Goal: Information Seeking & Learning: Learn about a topic

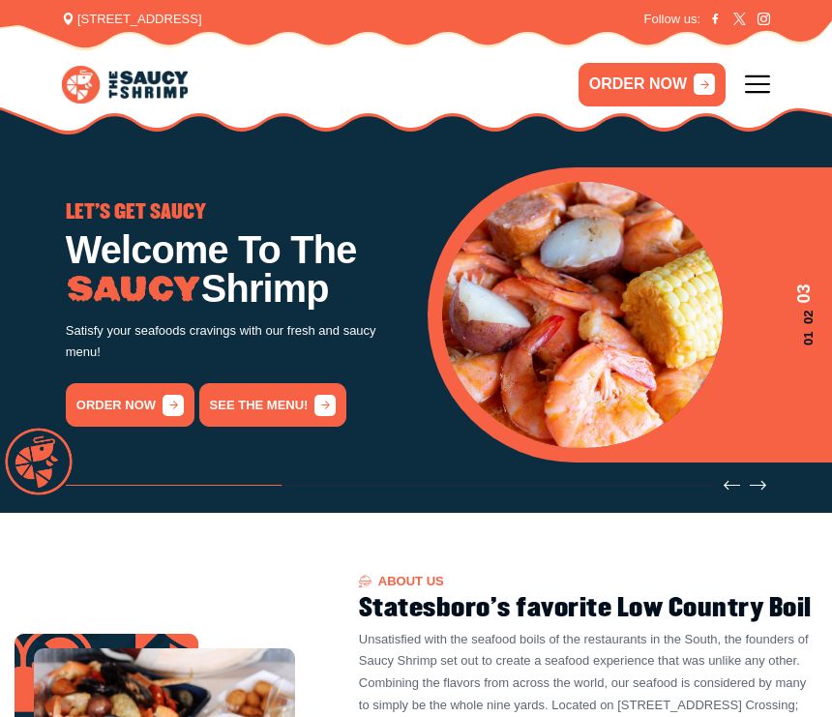
click at [291, 413] on link "See the menu!" at bounding box center [273, 405] width 148 height 44
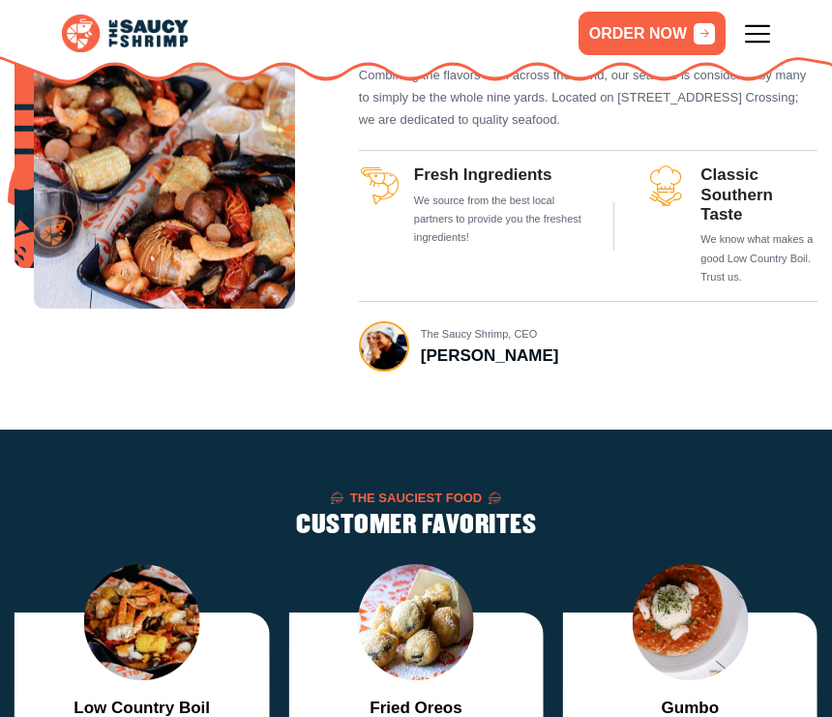
scroll to position [1757, 0]
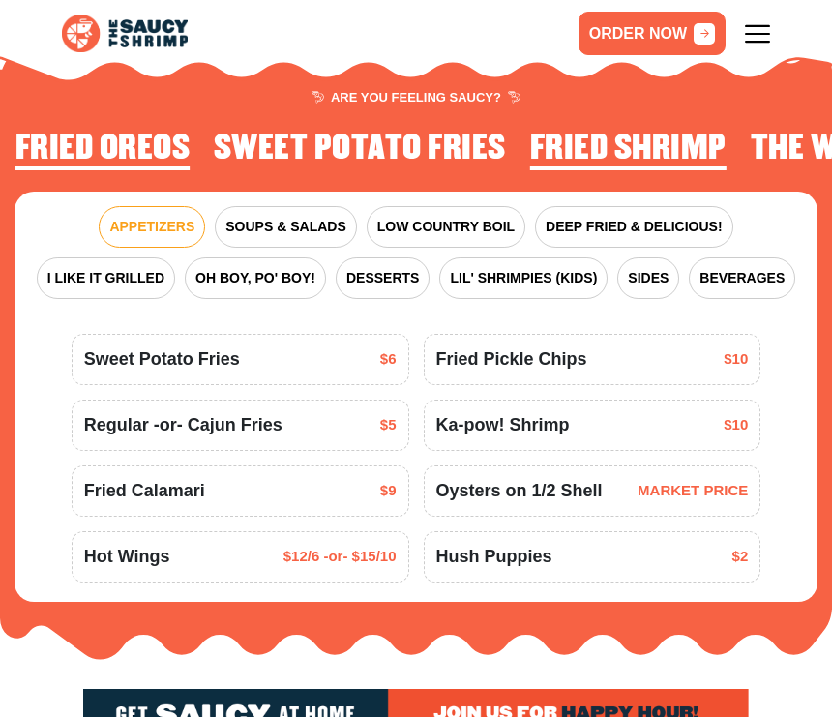
click at [576, 268] on span "LIL' SHRIMPIES (KIDS)" at bounding box center [523, 278] width 147 height 20
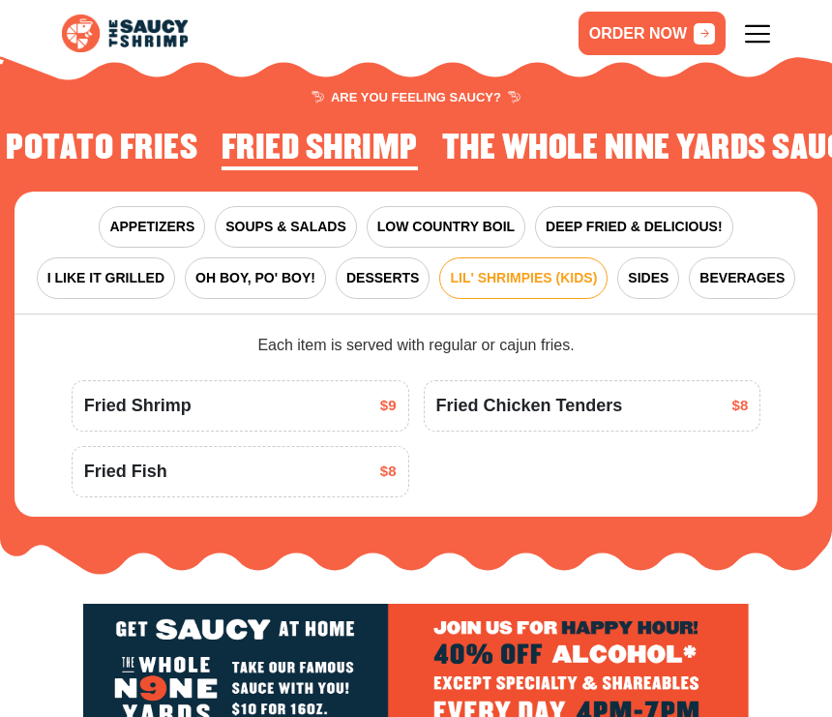
click at [706, 217] on span "DEEP FRIED & DELICIOUS!" at bounding box center [634, 227] width 177 height 20
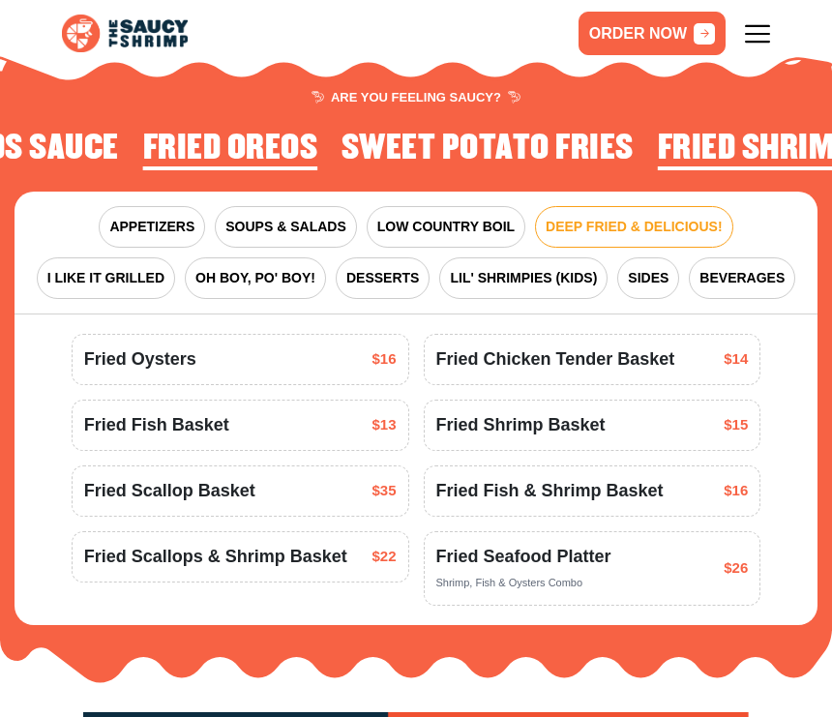
click at [606, 412] on div "Fried Shrimp Basket $15" at bounding box center [592, 425] width 312 height 26
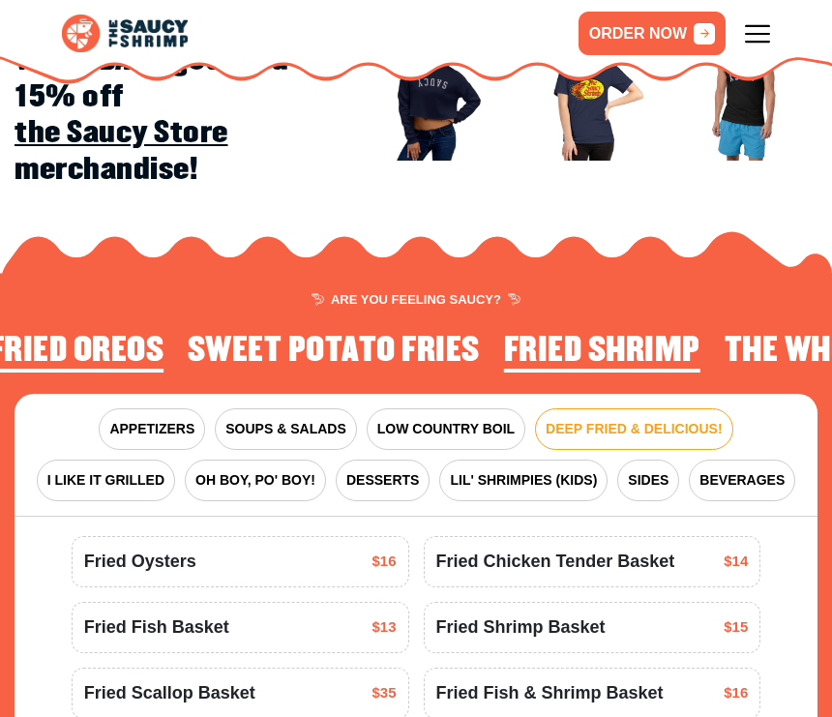
scroll to position [1583, 0]
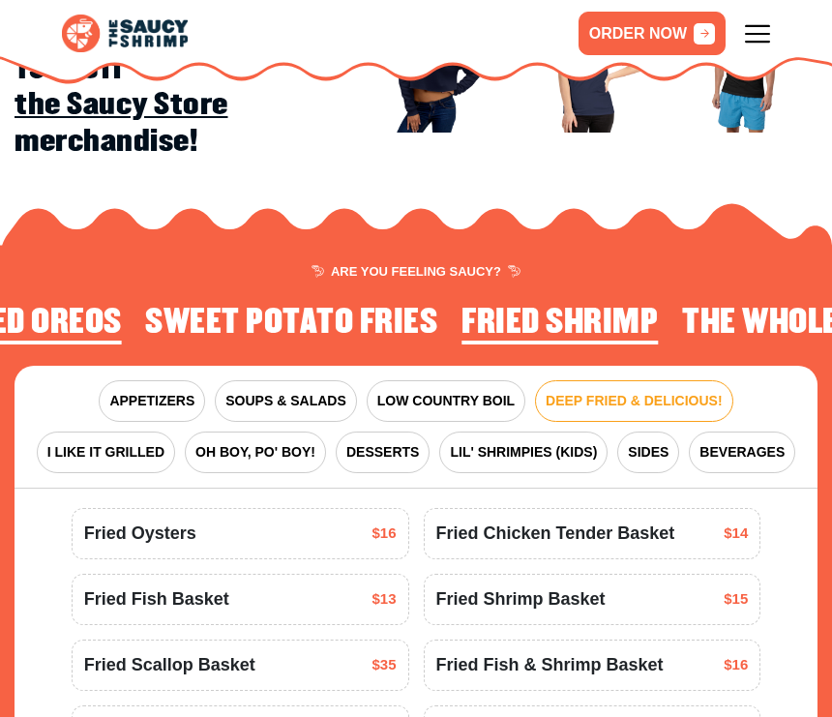
click at [642, 586] on div "Fried Shrimp Basket $15" at bounding box center [592, 599] width 312 height 26
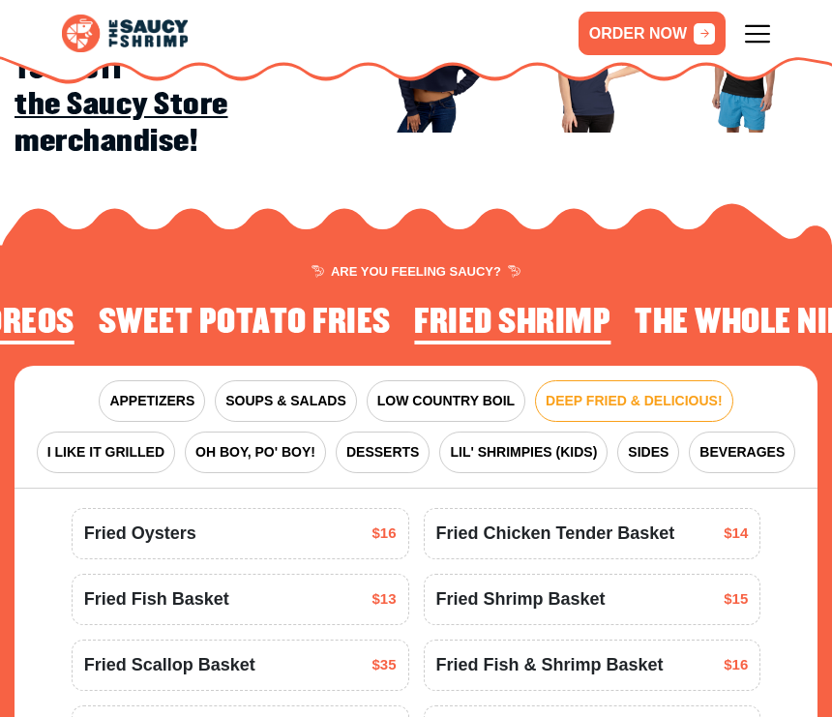
click at [674, 586] on div "Fried Shrimp Basket $15" at bounding box center [592, 599] width 312 height 26
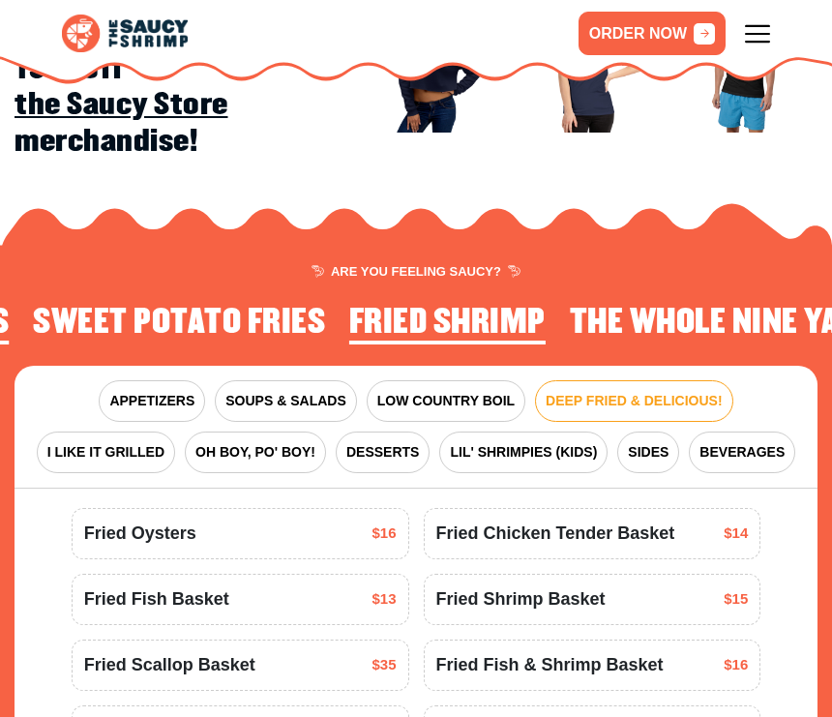
click at [732, 588] on span "$15" at bounding box center [736, 599] width 24 height 22
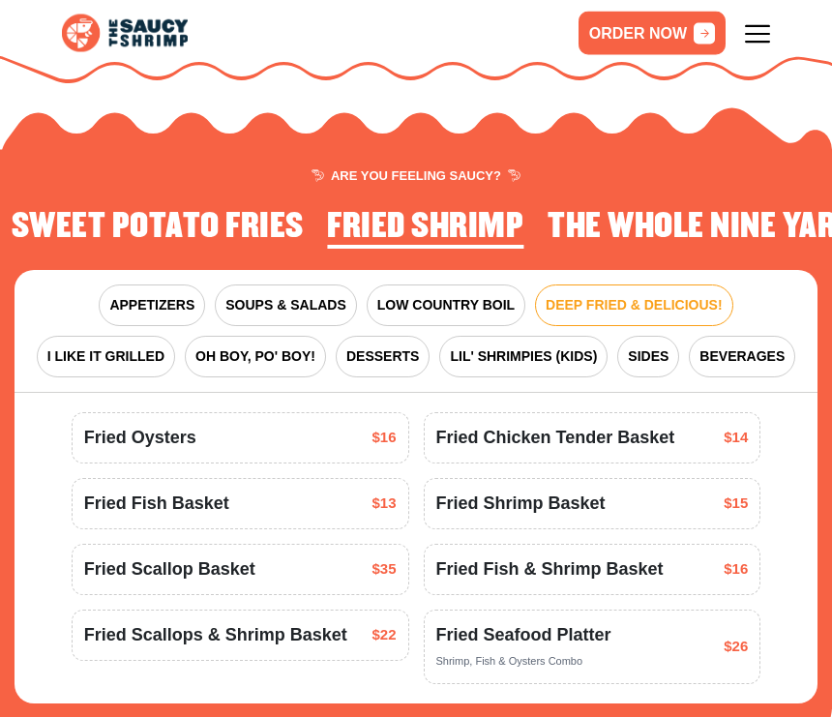
scroll to position [1857, 0]
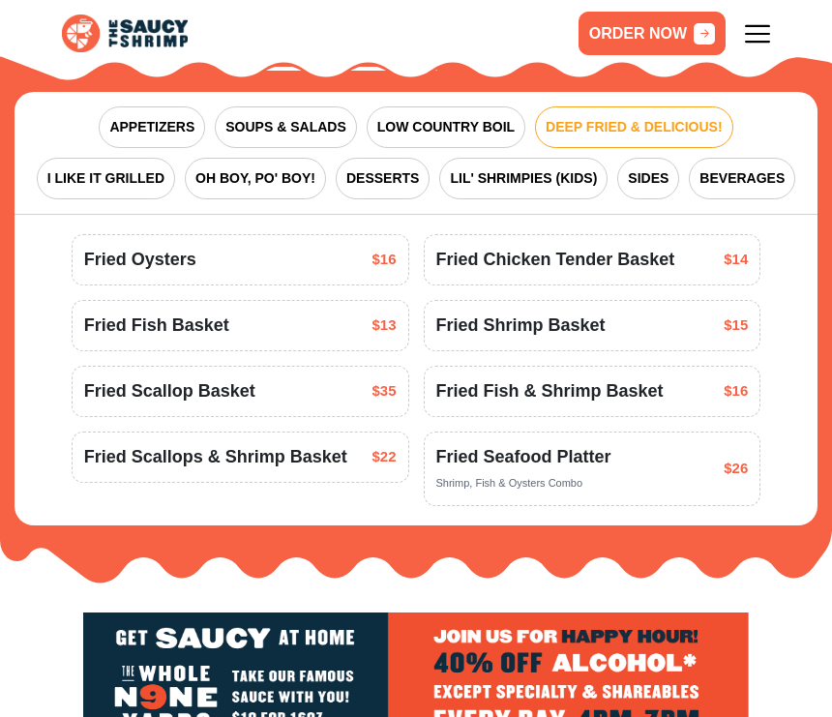
click at [596, 312] on span "Fried Shrimp Basket" at bounding box center [520, 325] width 169 height 26
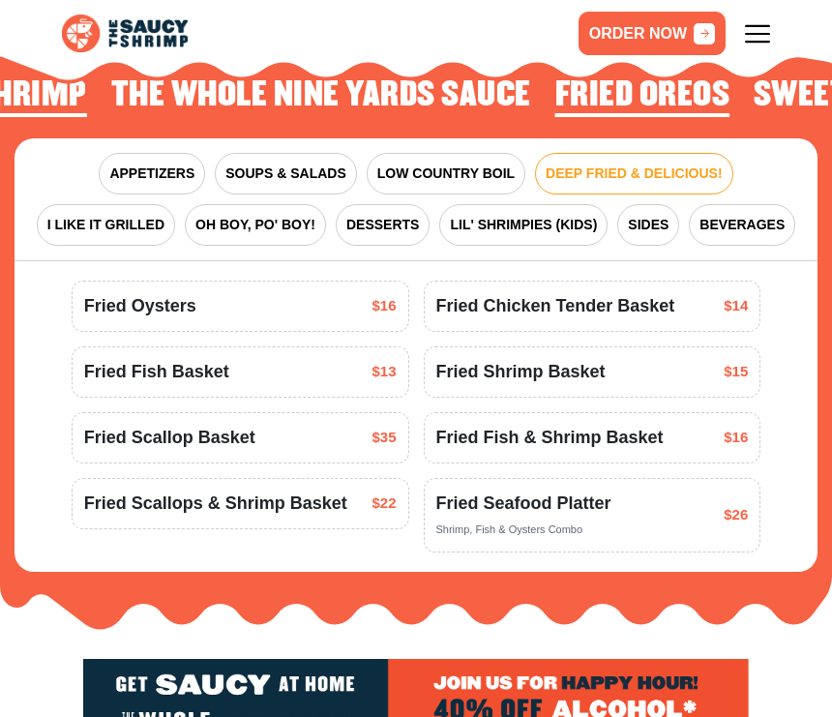
scroll to position [1787, 0]
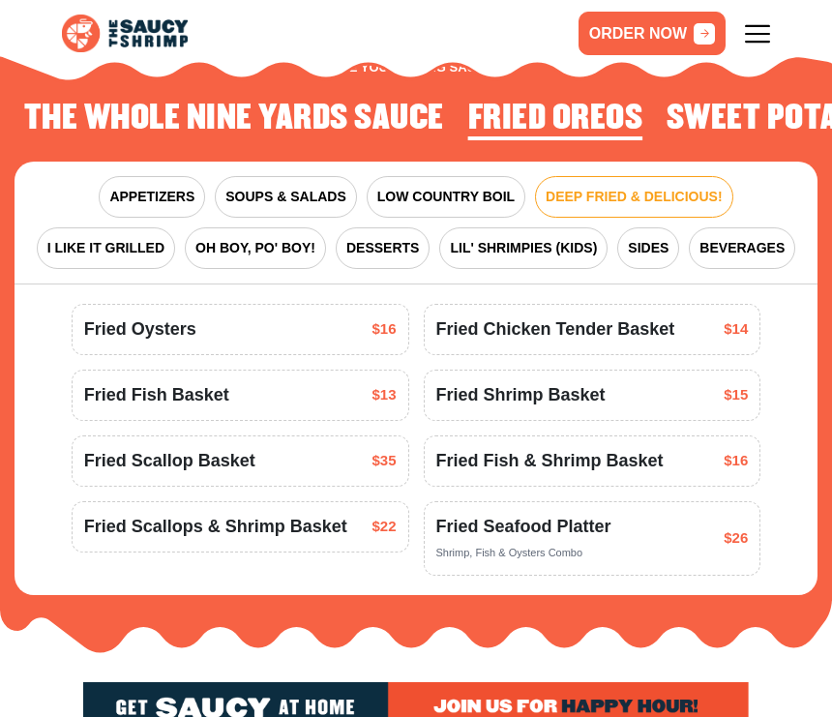
click at [598, 382] on span "Fried Shrimp Basket" at bounding box center [520, 395] width 169 height 26
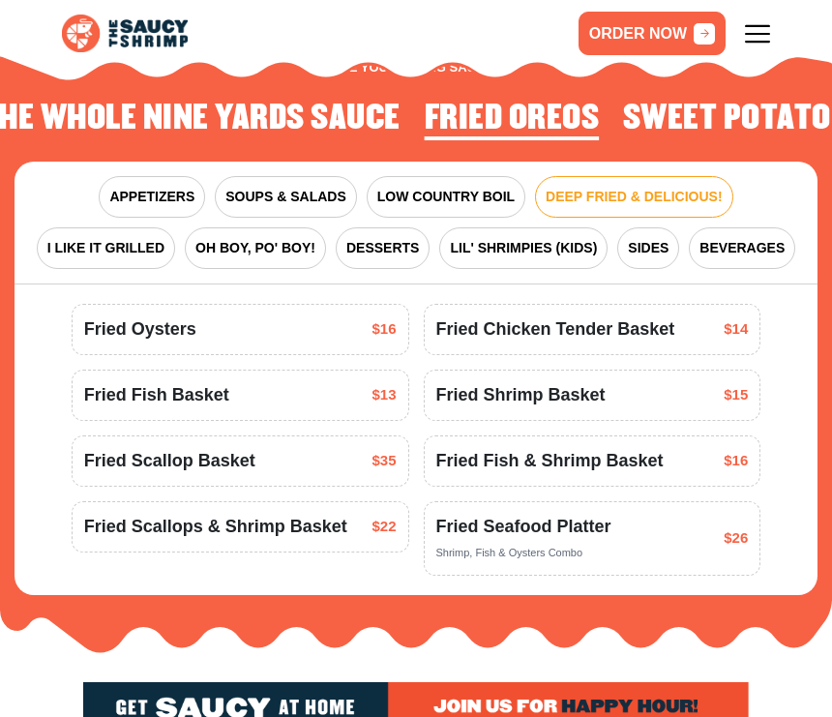
click at [724, 369] on div "Fried Shrimp Basket $15" at bounding box center [593, 394] width 338 height 51
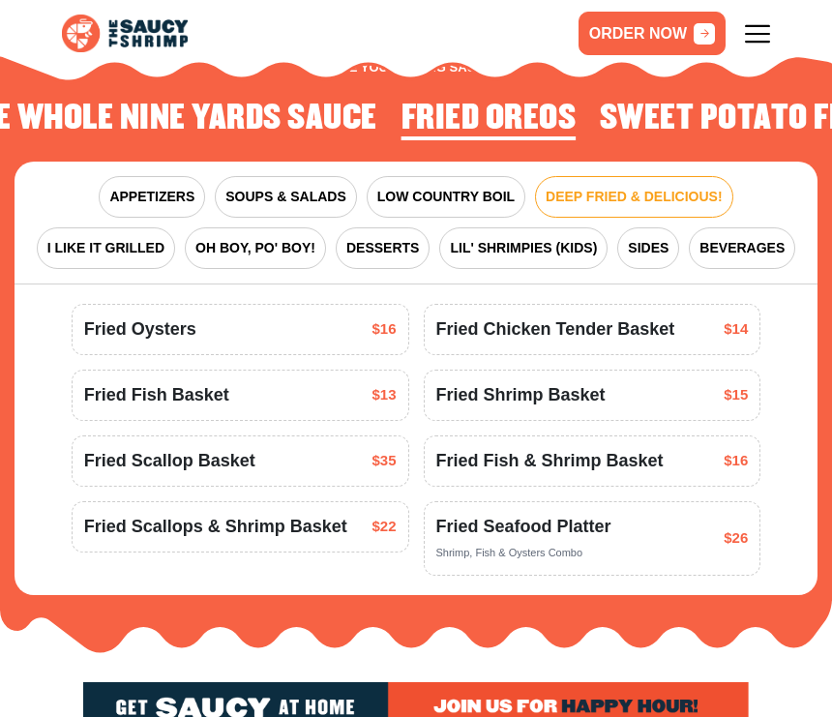
click at [724, 369] on div "Fried Shrimp Basket $15" at bounding box center [593, 394] width 338 height 51
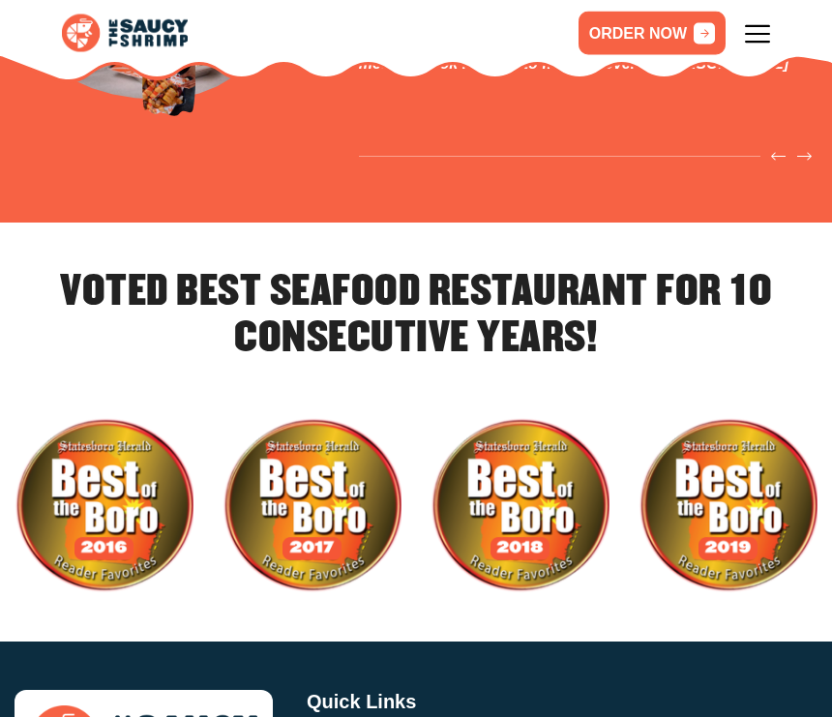
scroll to position [4298, 0]
click at [762, 43] on icon at bounding box center [757, 33] width 25 height 25
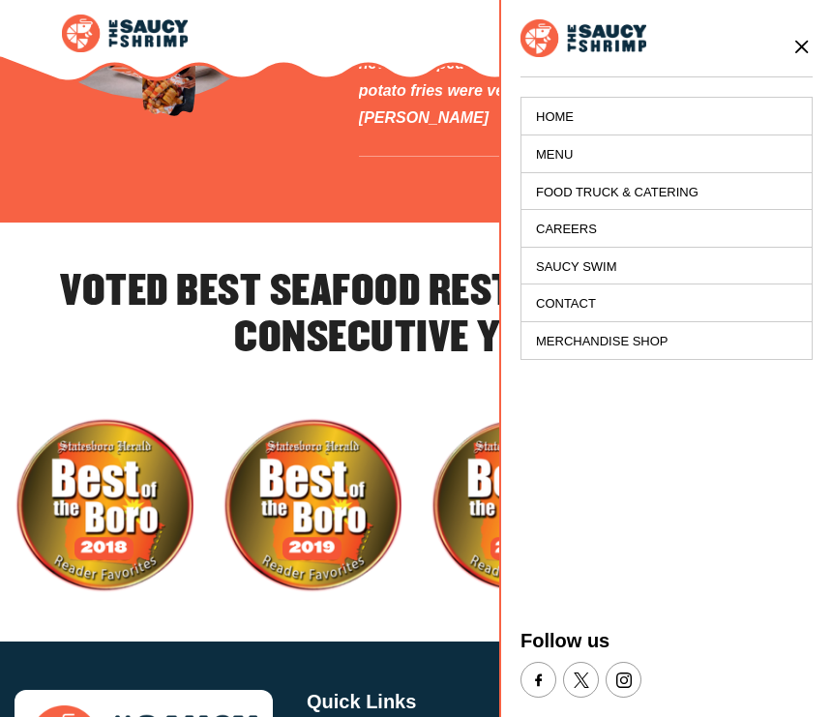
click at [399, 416] on img "6 / 10" at bounding box center [311, 505] width 179 height 179
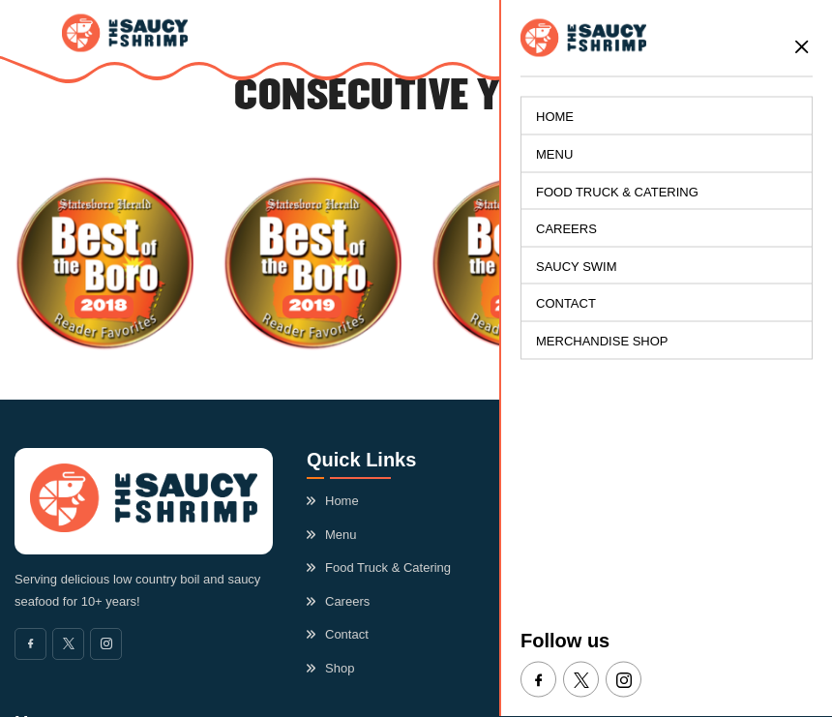
scroll to position [4688, 0]
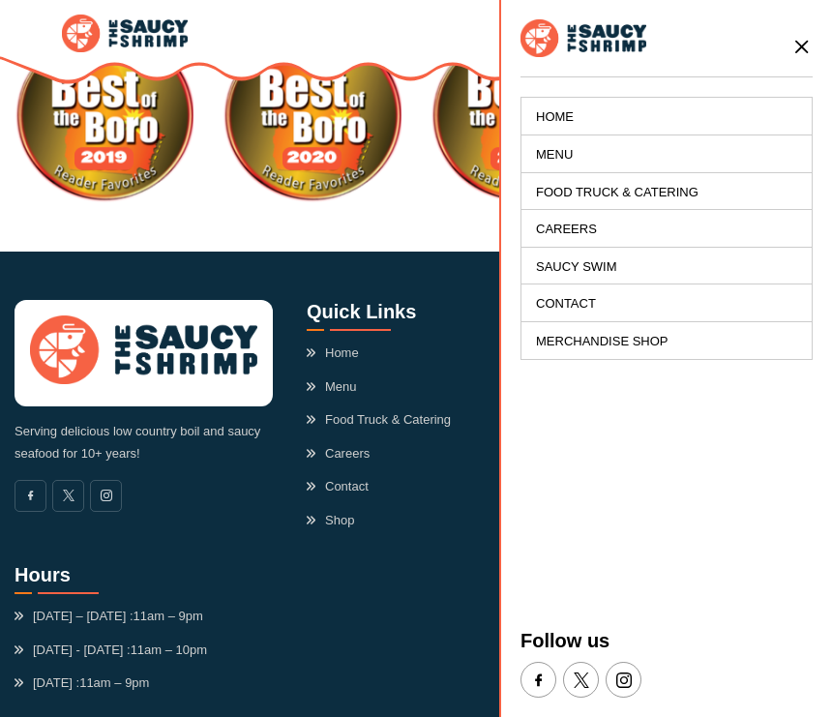
click at [792, 48] on icon at bounding box center [801, 46] width 21 height 21
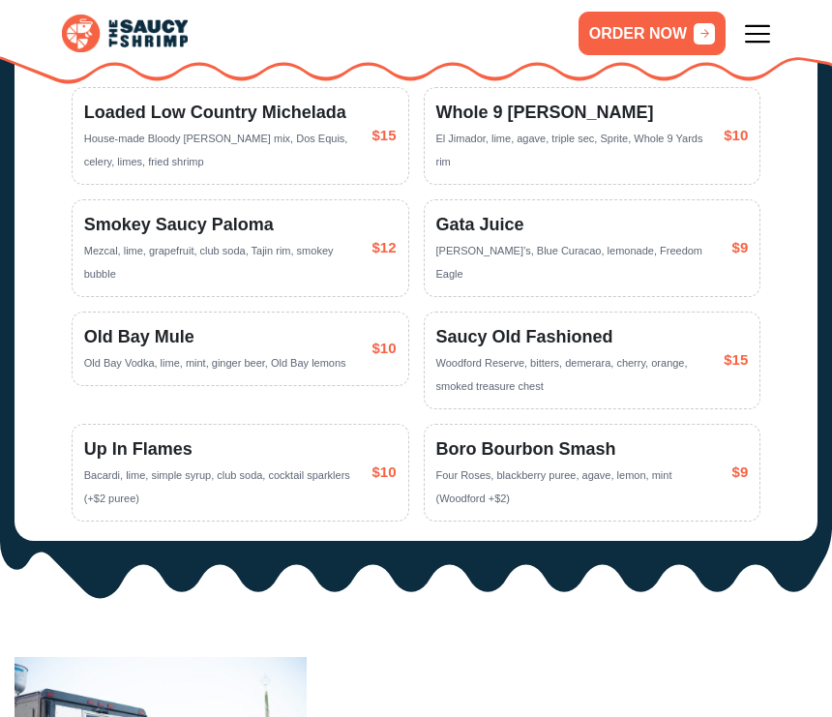
scroll to position [2814, 0]
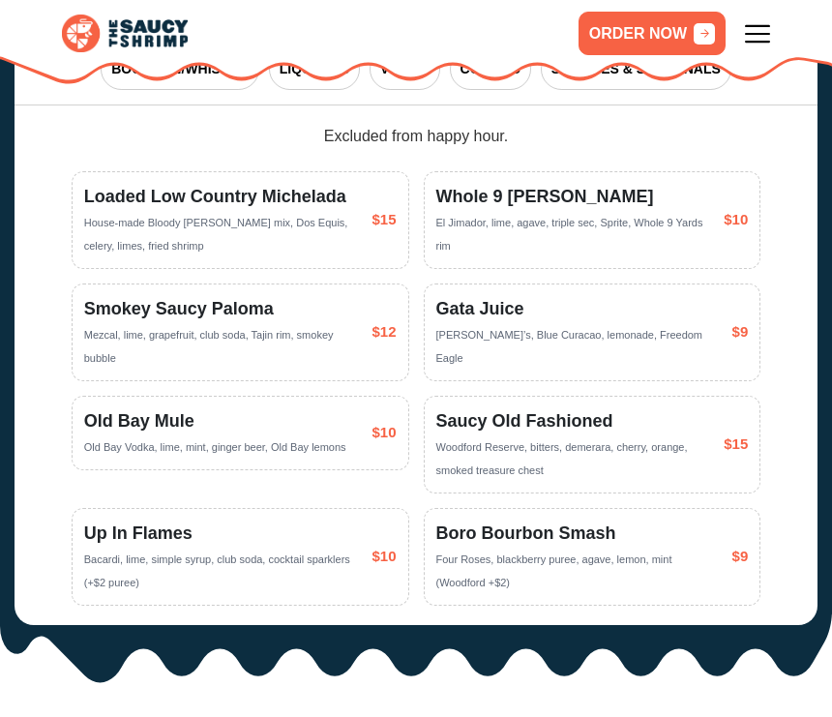
click at [621, 207] on div "Whole 9 [PERSON_NAME] El Jimador, lime, agave, triple sec, Sprite, Whole 9 Yard…" at bounding box center [573, 220] width 274 height 73
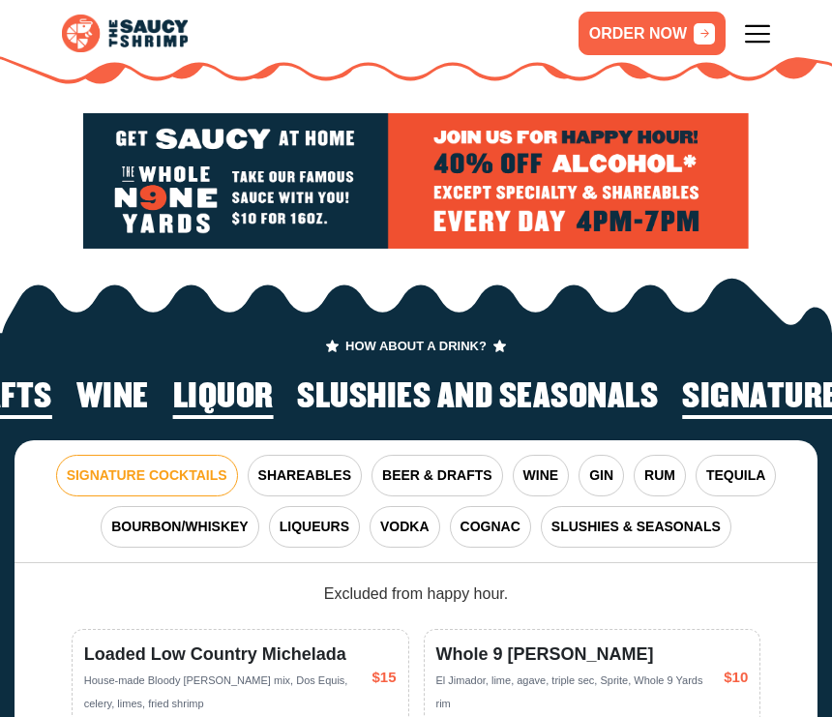
scroll to position [2355, 0]
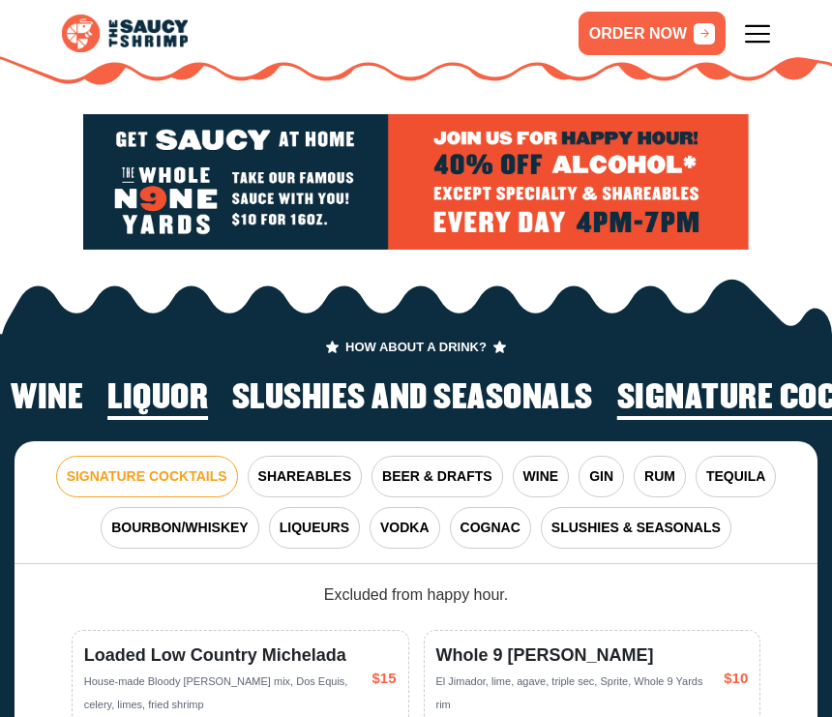
click at [750, 466] on span "TEQUILA" at bounding box center [735, 476] width 59 height 20
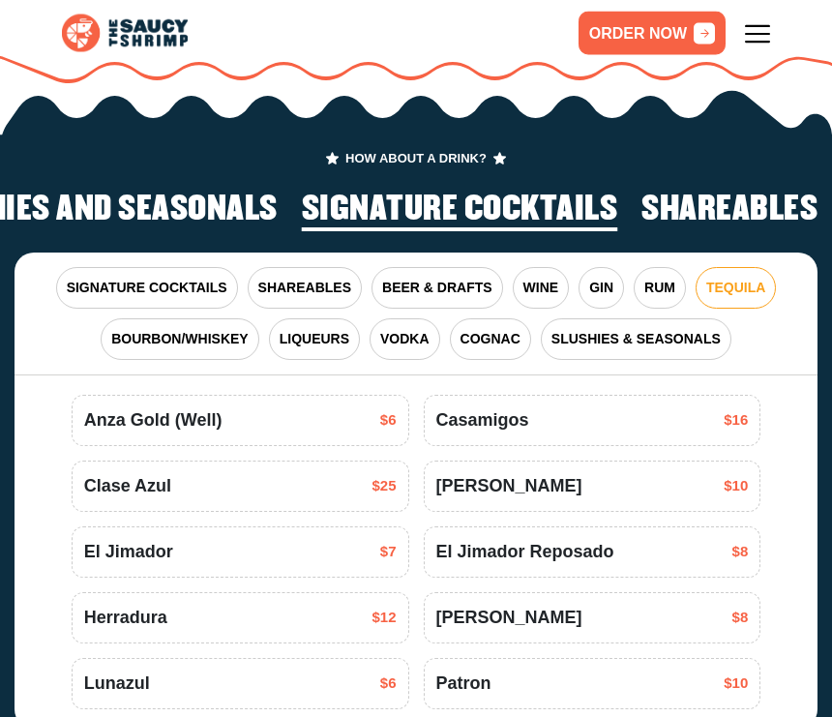
scroll to position [2551, 0]
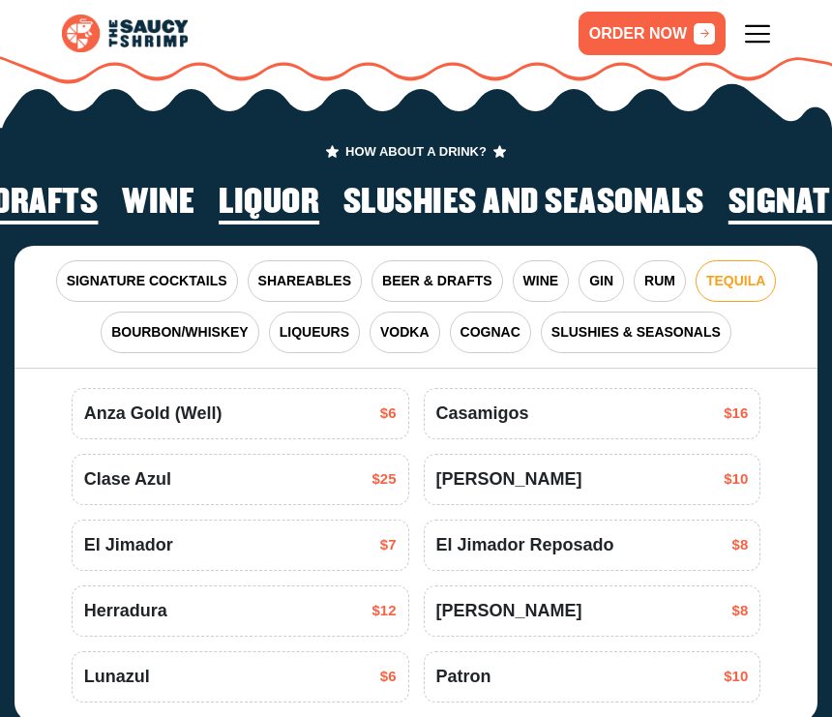
click at [544, 271] on span "WINE" at bounding box center [541, 281] width 36 height 20
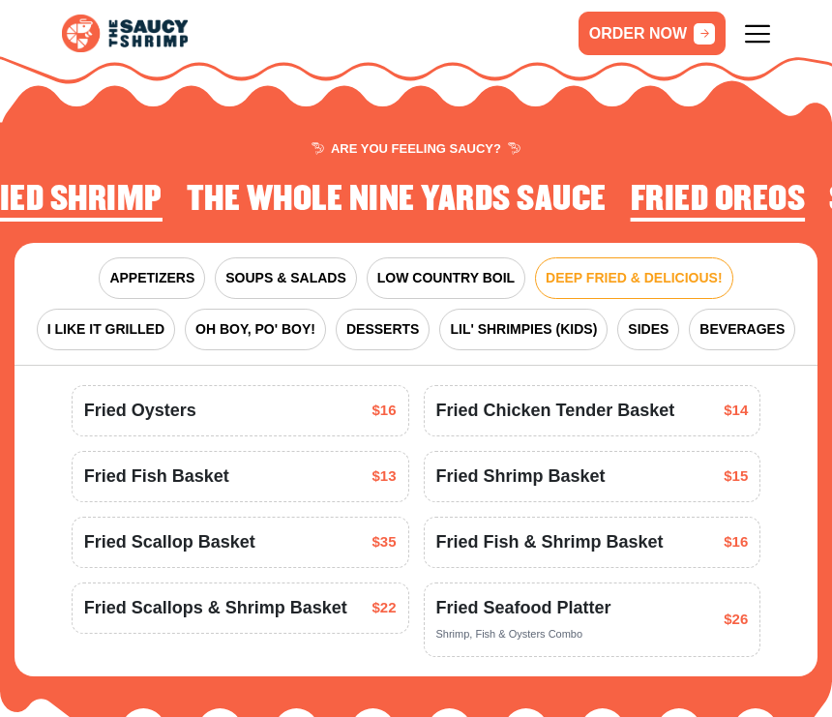
scroll to position [1705, 0]
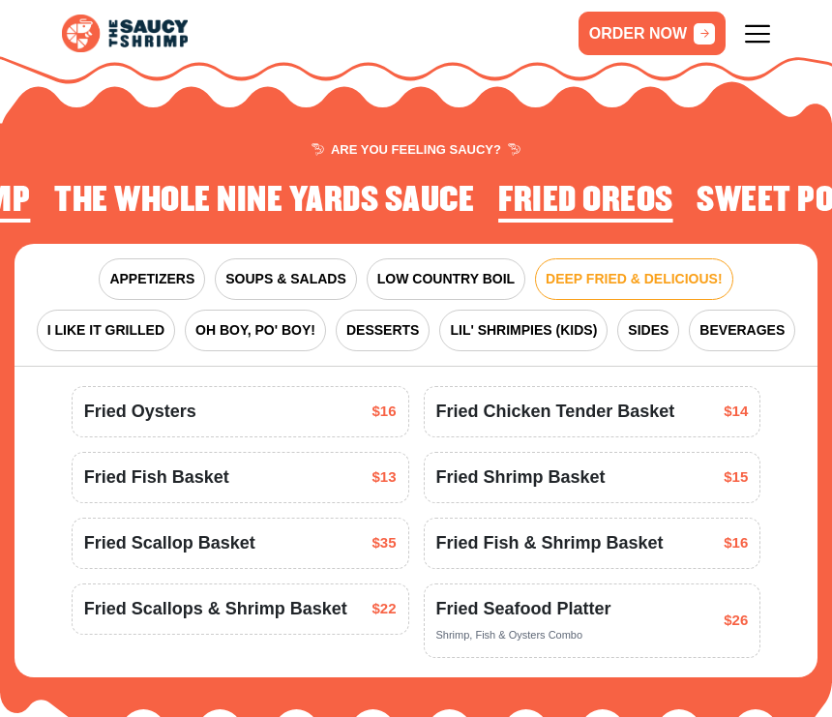
click at [129, 310] on button "I LIKE IT GRILLED" at bounding box center [106, 331] width 138 height 42
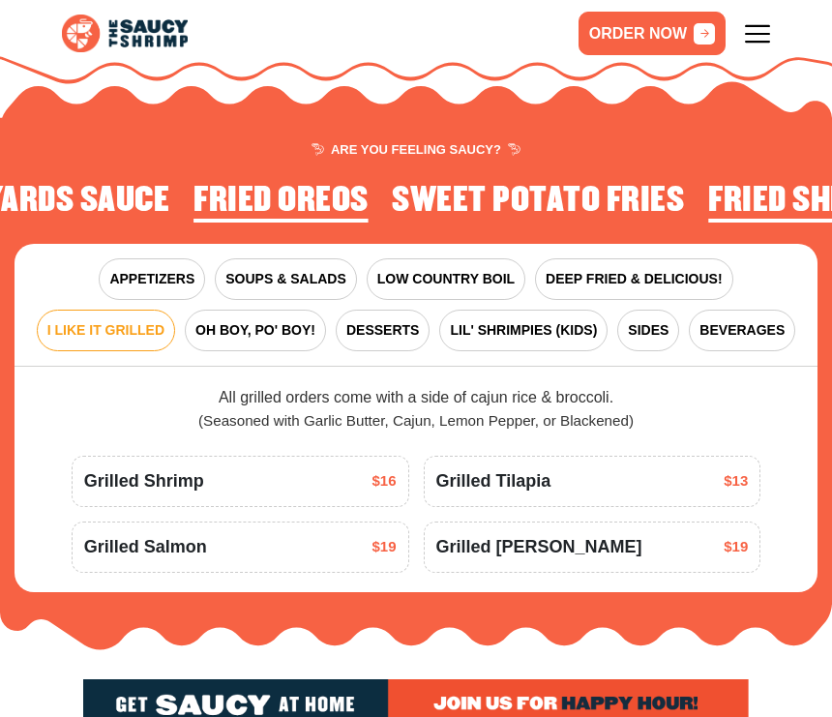
click at [646, 258] on button "DEEP FRIED & DELICIOUS!" at bounding box center [634, 279] width 198 height 42
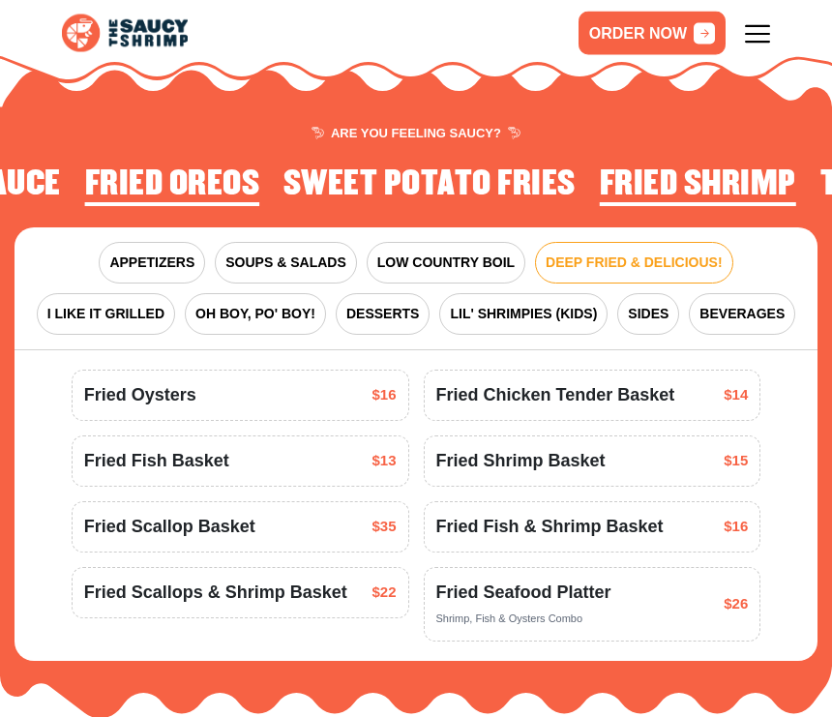
scroll to position [1723, 0]
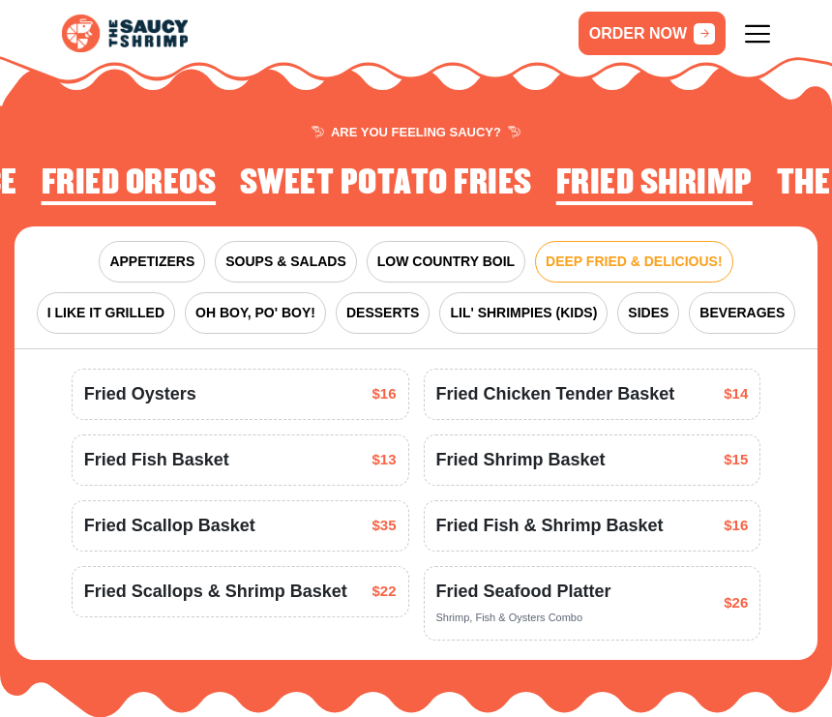
click at [673, 369] on div "Fried Chicken Tender Basket $14" at bounding box center [593, 394] width 338 height 51
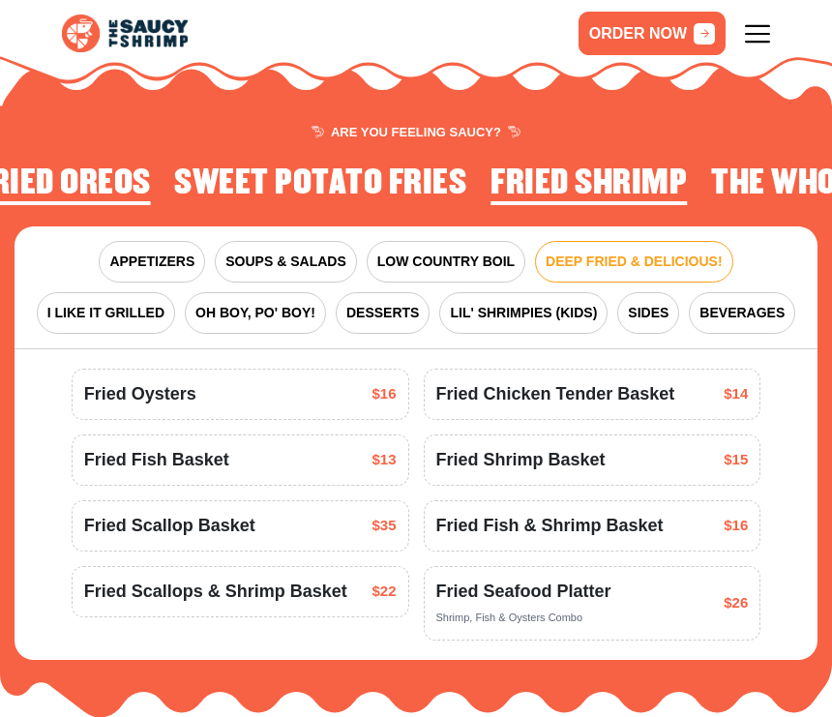
click at [683, 395] on div "Fried Oysters $16" at bounding box center [416, 497] width 704 height 286
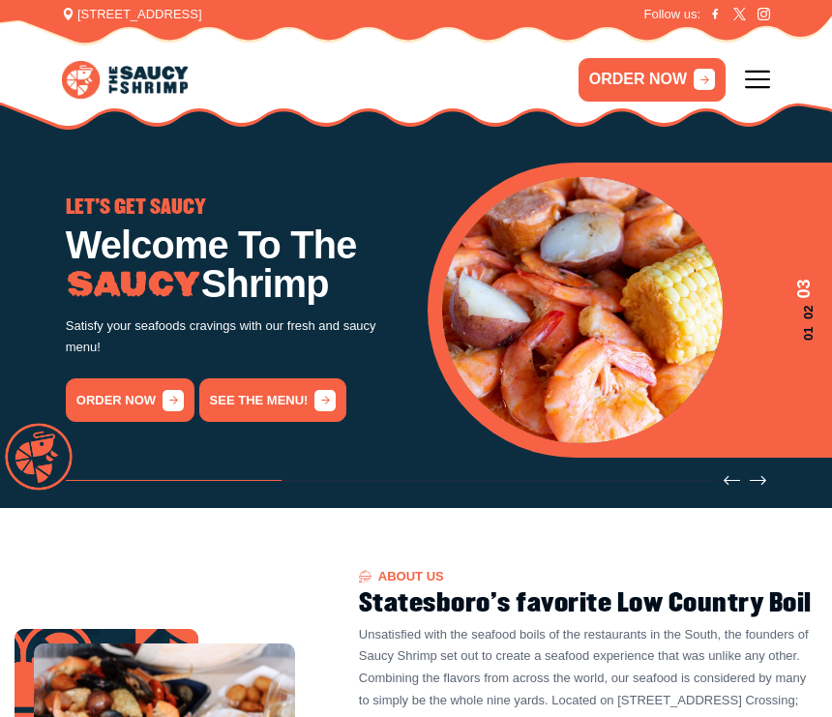
scroll to position [0, 0]
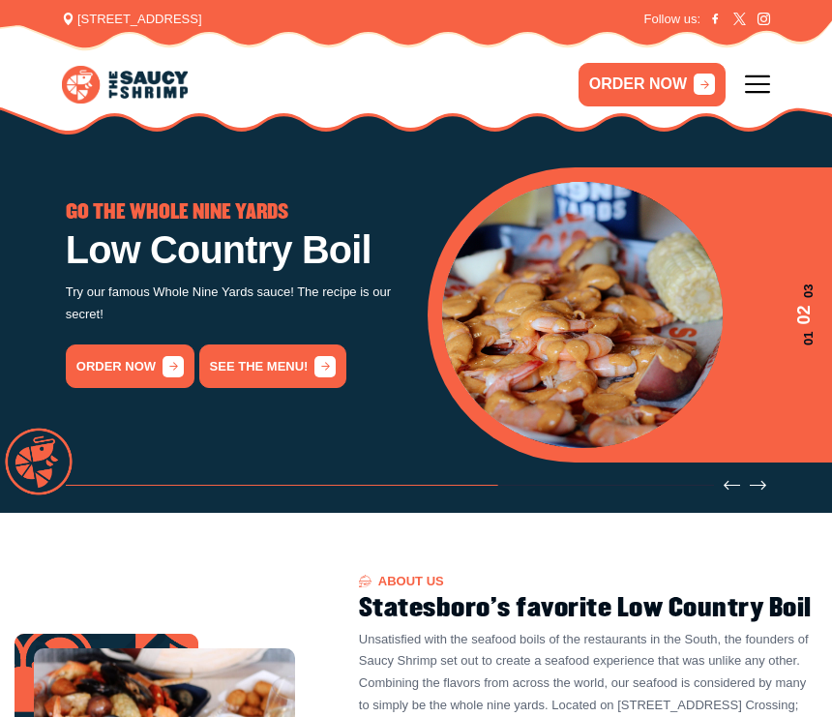
click at [157, 417] on div "LOW COUNTRY BOIL Sizzling Savory Seafood Come and try a taste of Statesboro's o…" at bounding box center [235, 314] width 339 height 224
click at [158, 357] on link "order now" at bounding box center [130, 366] width 129 height 44
